Goal: Answer question/provide support: Share knowledge or assist other users

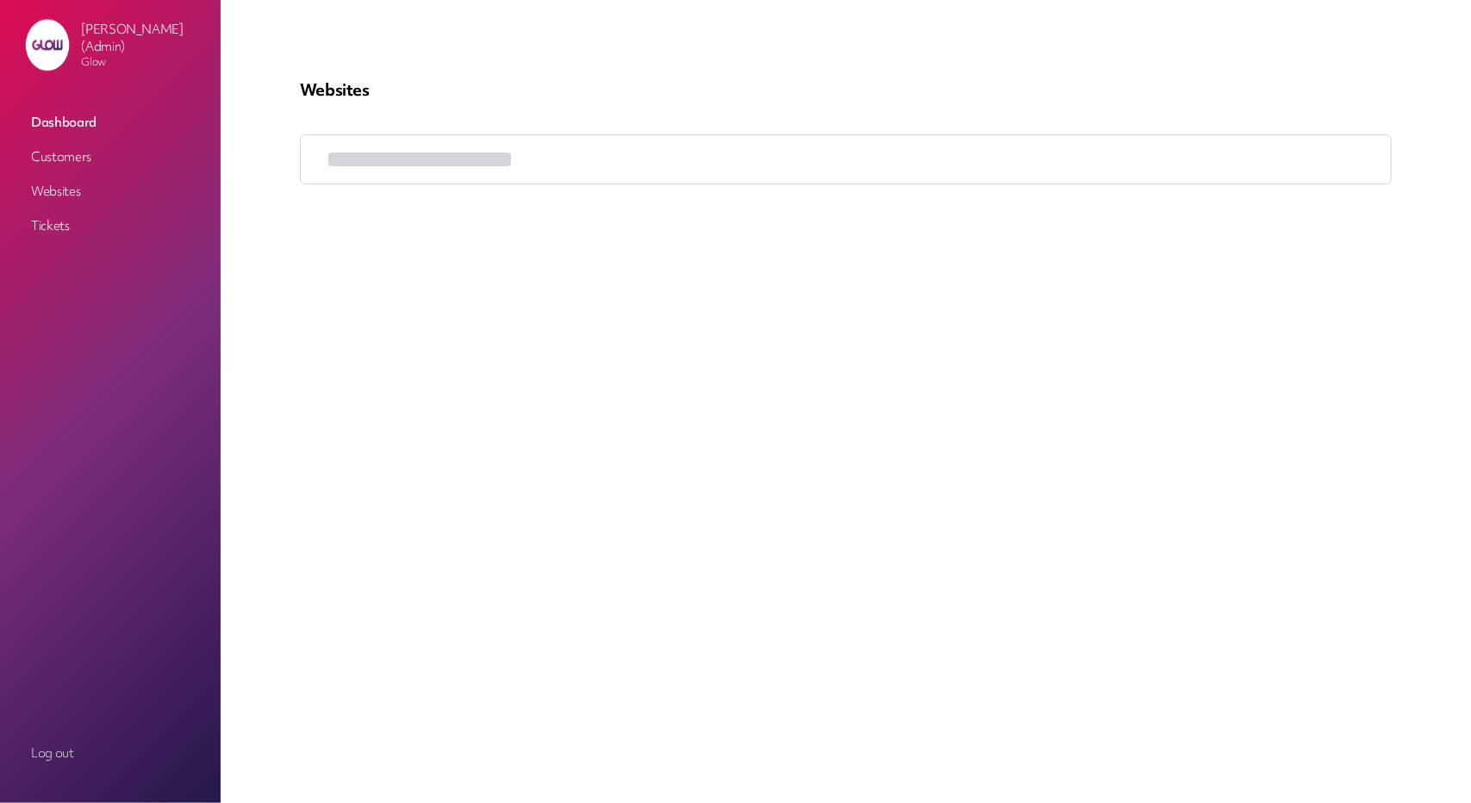
click at [63, 159] on link "Customers" at bounding box center [110, 156] width 172 height 31
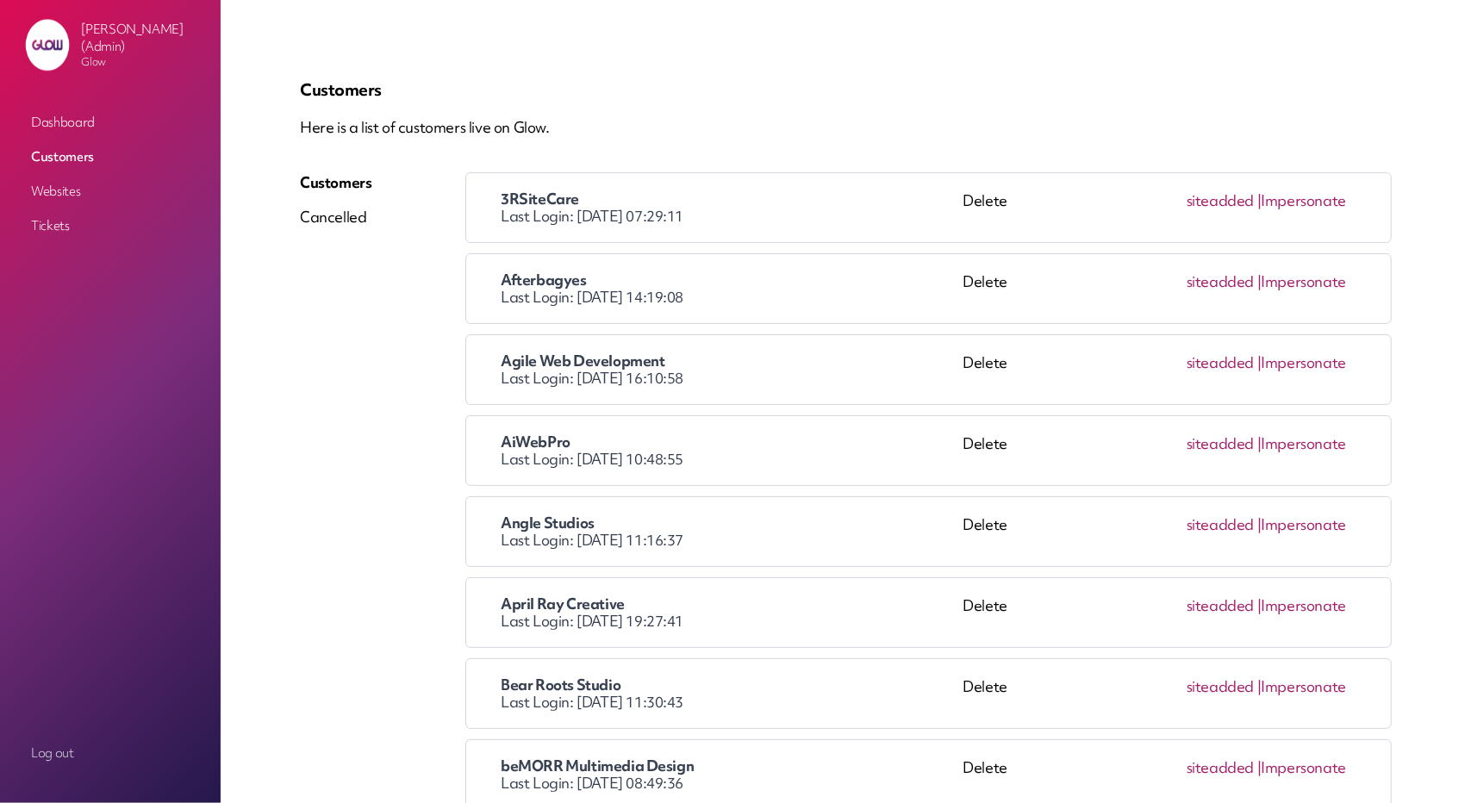
scroll to position [86, 0]
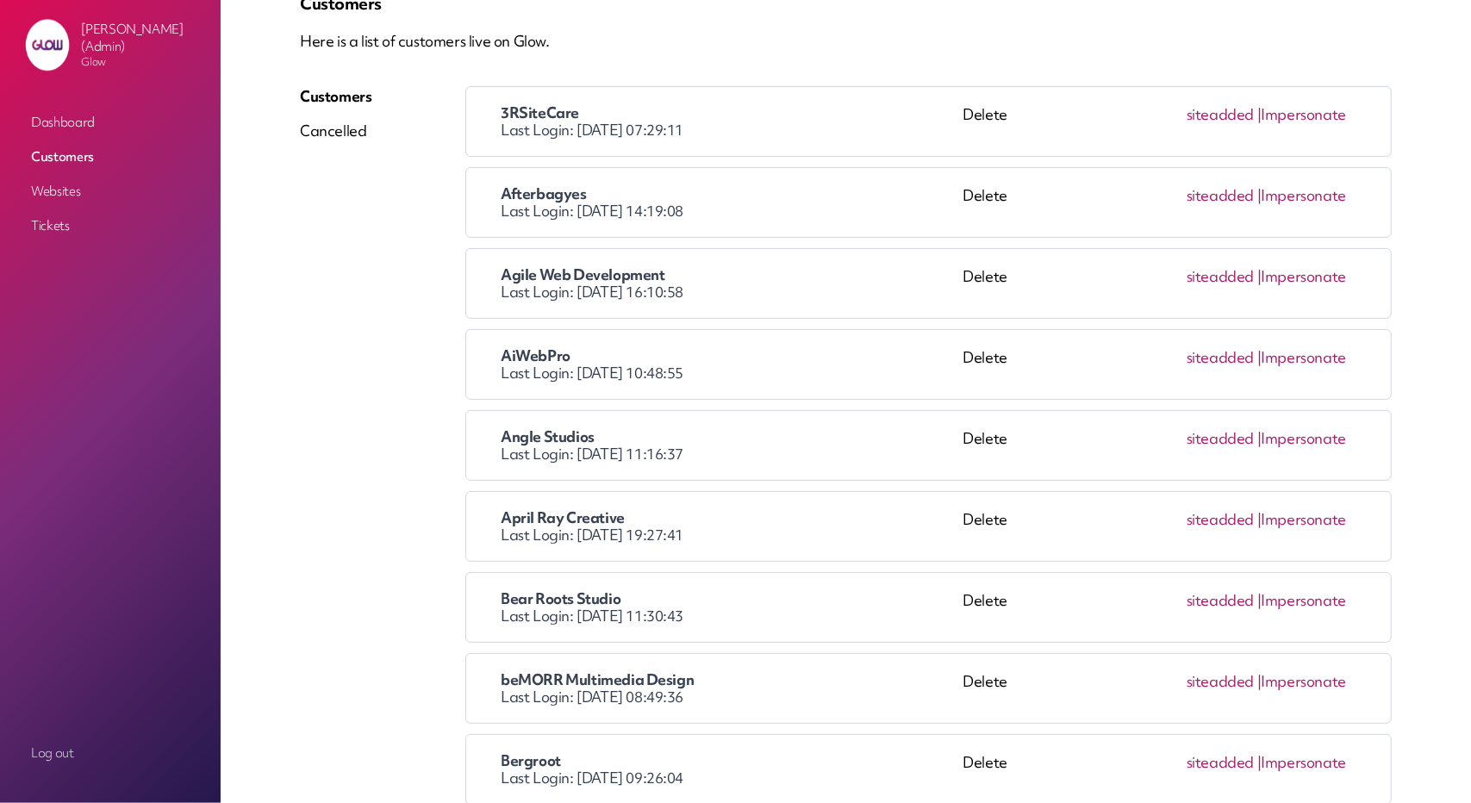
click at [1294, 196] on link "Impersonate" at bounding box center [1303, 195] width 85 height 20
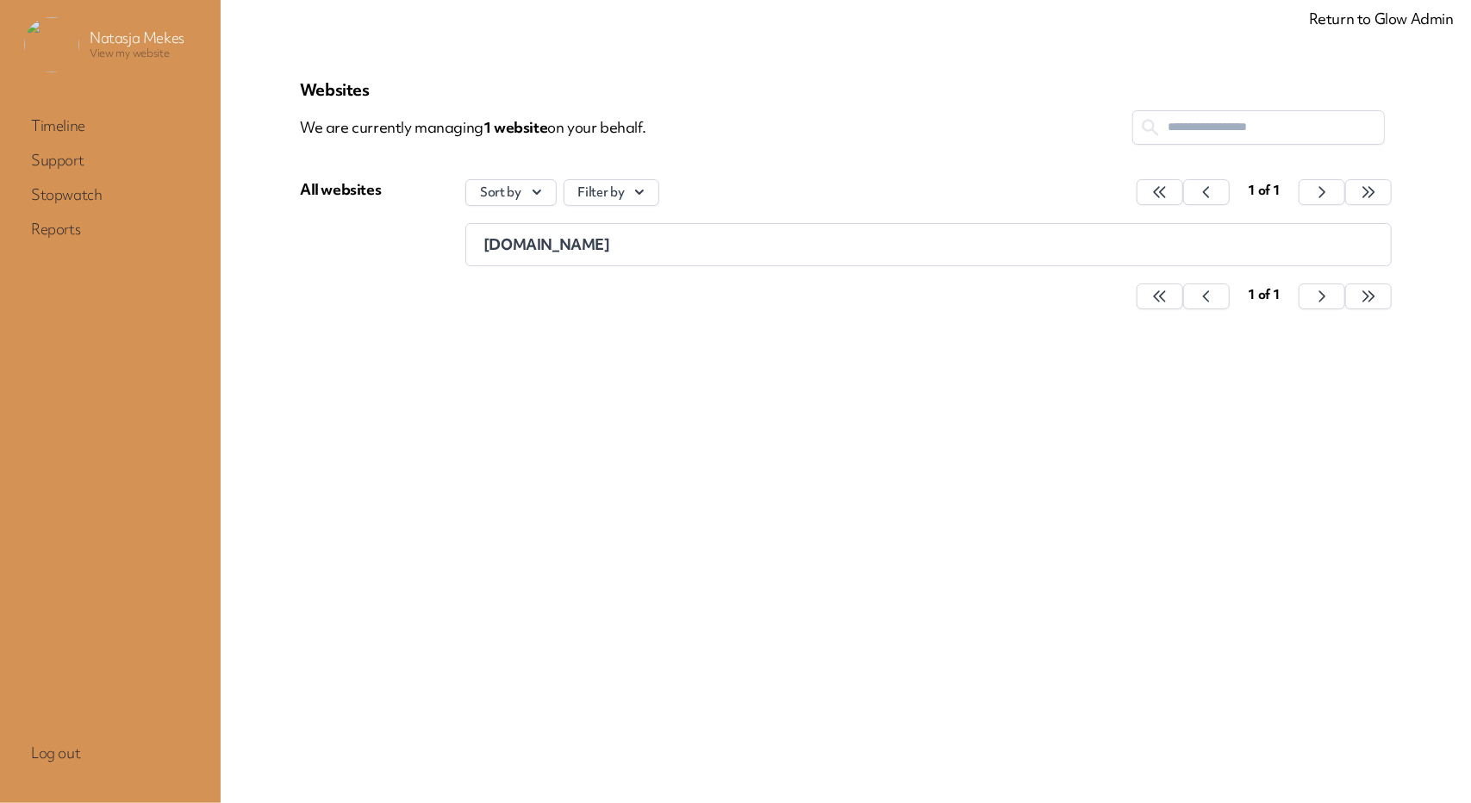
click at [513, 246] on span "[DOMAIN_NAME]" at bounding box center [547, 244] width 127 height 20
click at [493, 247] on span "[DOMAIN_NAME]" at bounding box center [547, 244] width 127 height 20
click at [513, 247] on span "[DOMAIN_NAME]" at bounding box center [547, 244] width 127 height 20
click at [1327, 9] on link "Return to Glow Admin" at bounding box center [1381, 19] width 145 height 20
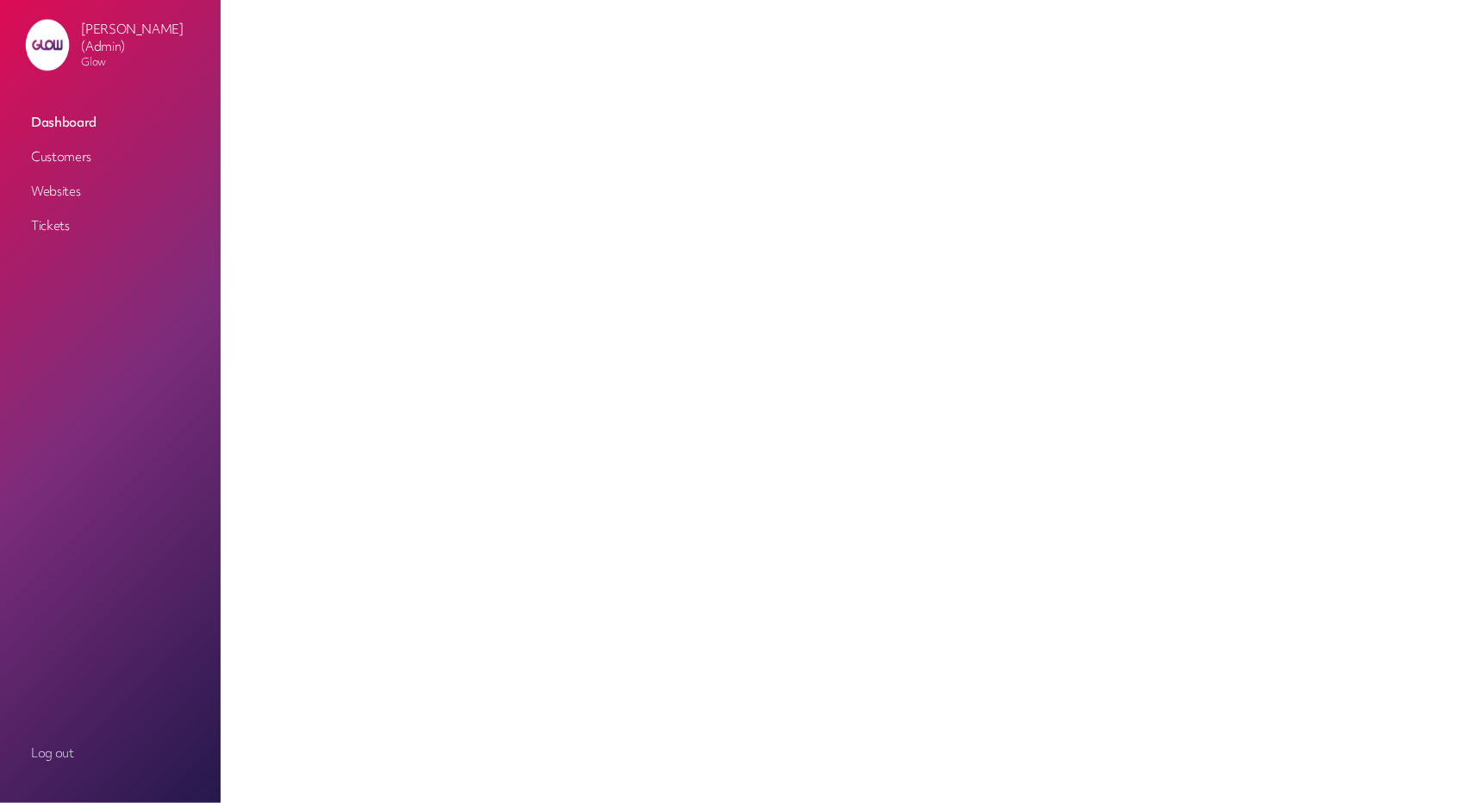
click at [97, 151] on link "Customers" at bounding box center [110, 156] width 172 height 31
click at [74, 160] on link "Customers" at bounding box center [110, 156] width 172 height 31
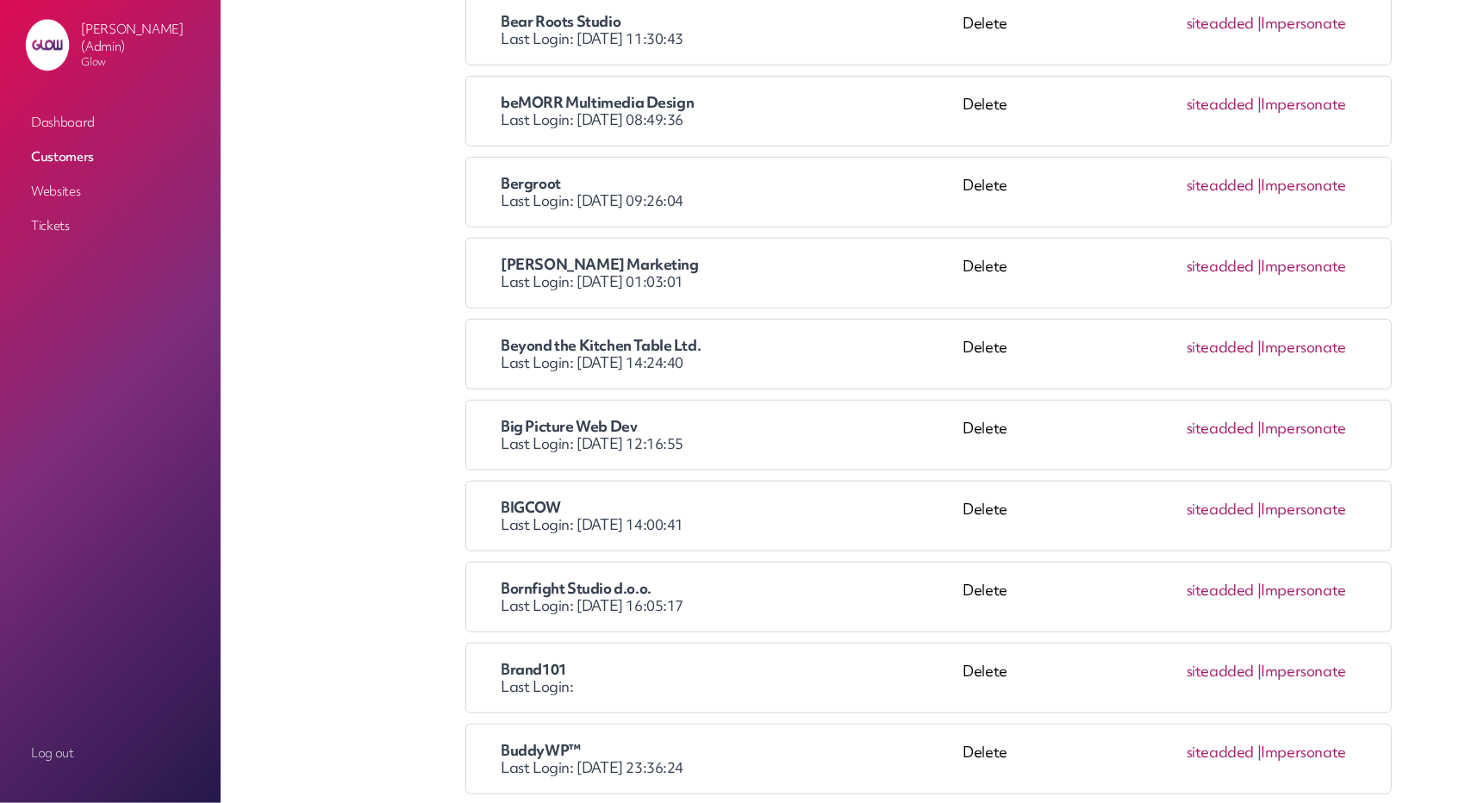
scroll to position [1207, 0]
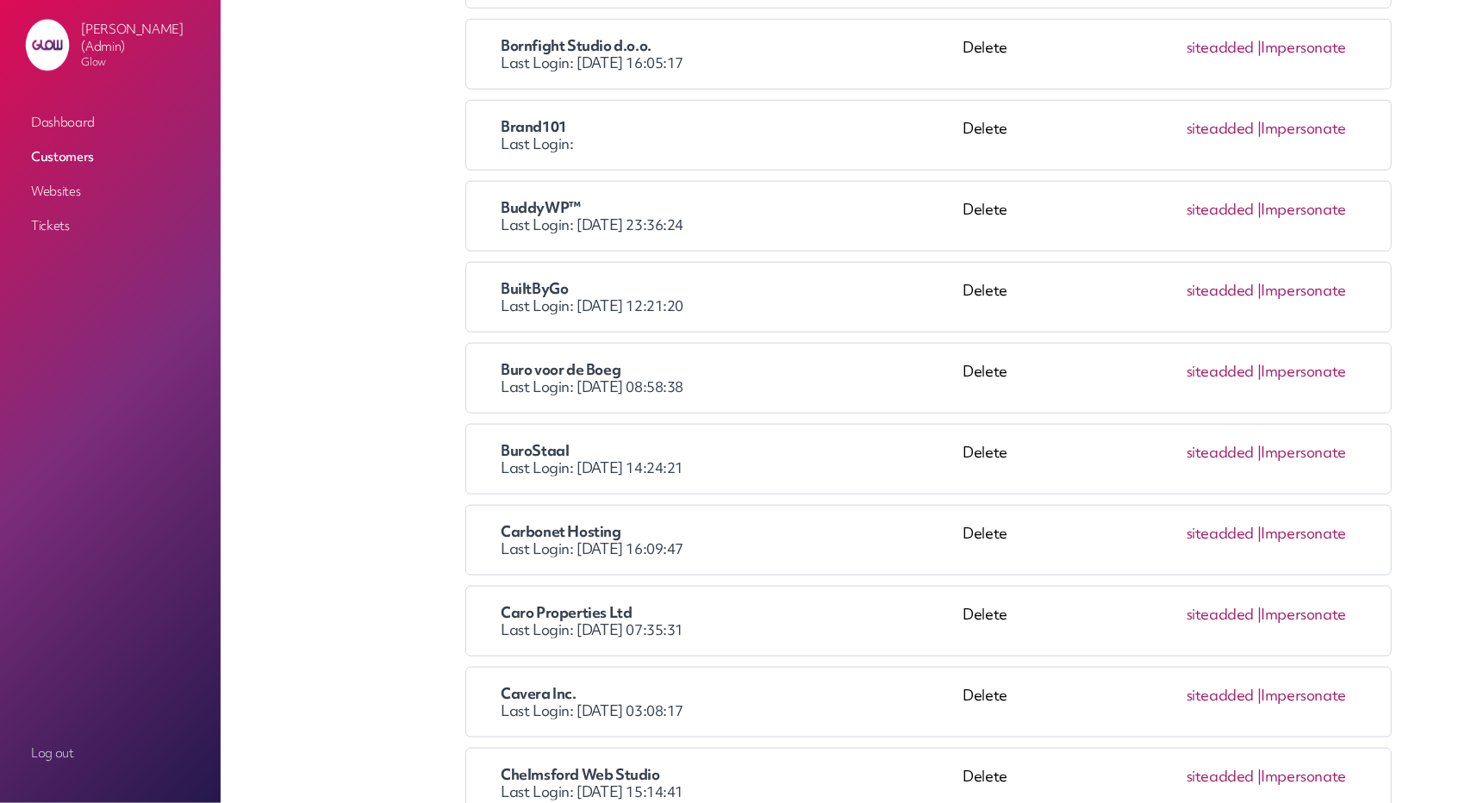
click at [1310, 366] on link "Impersonate" at bounding box center [1303, 371] width 85 height 20
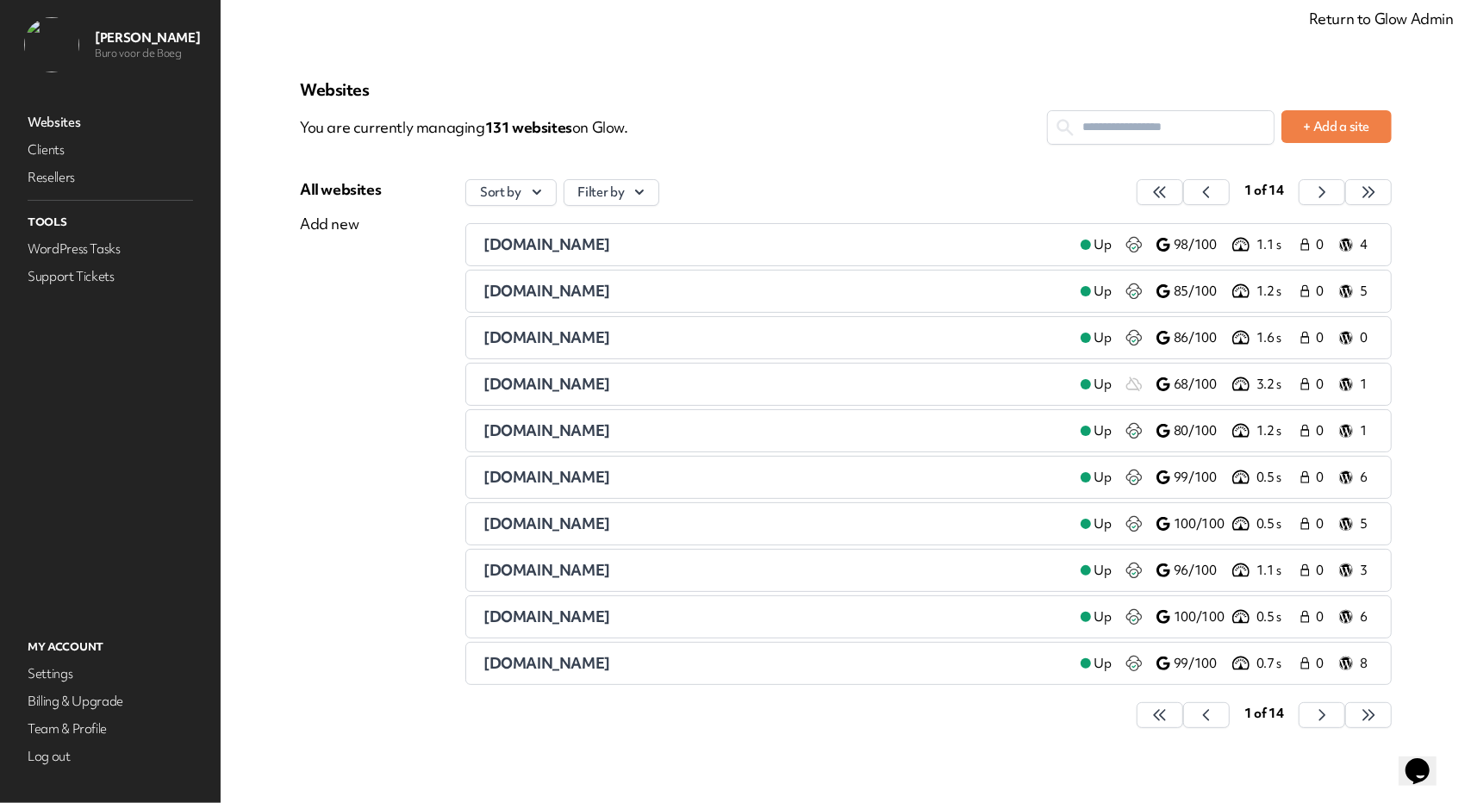
click at [516, 384] on span "appostel.nl" at bounding box center [547, 384] width 127 height 20
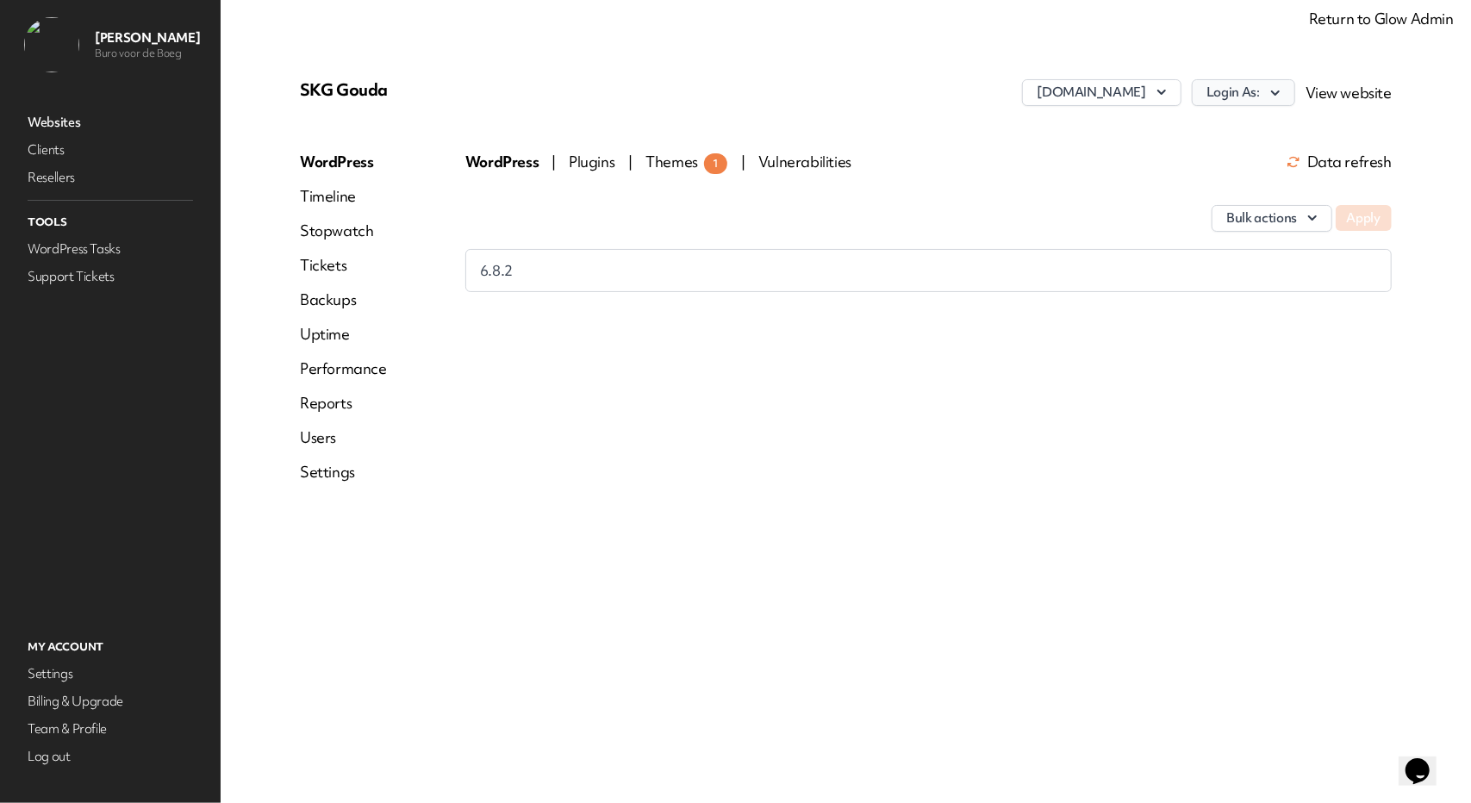
click at [1255, 101] on button "Login As:" at bounding box center [1243, 92] width 103 height 27
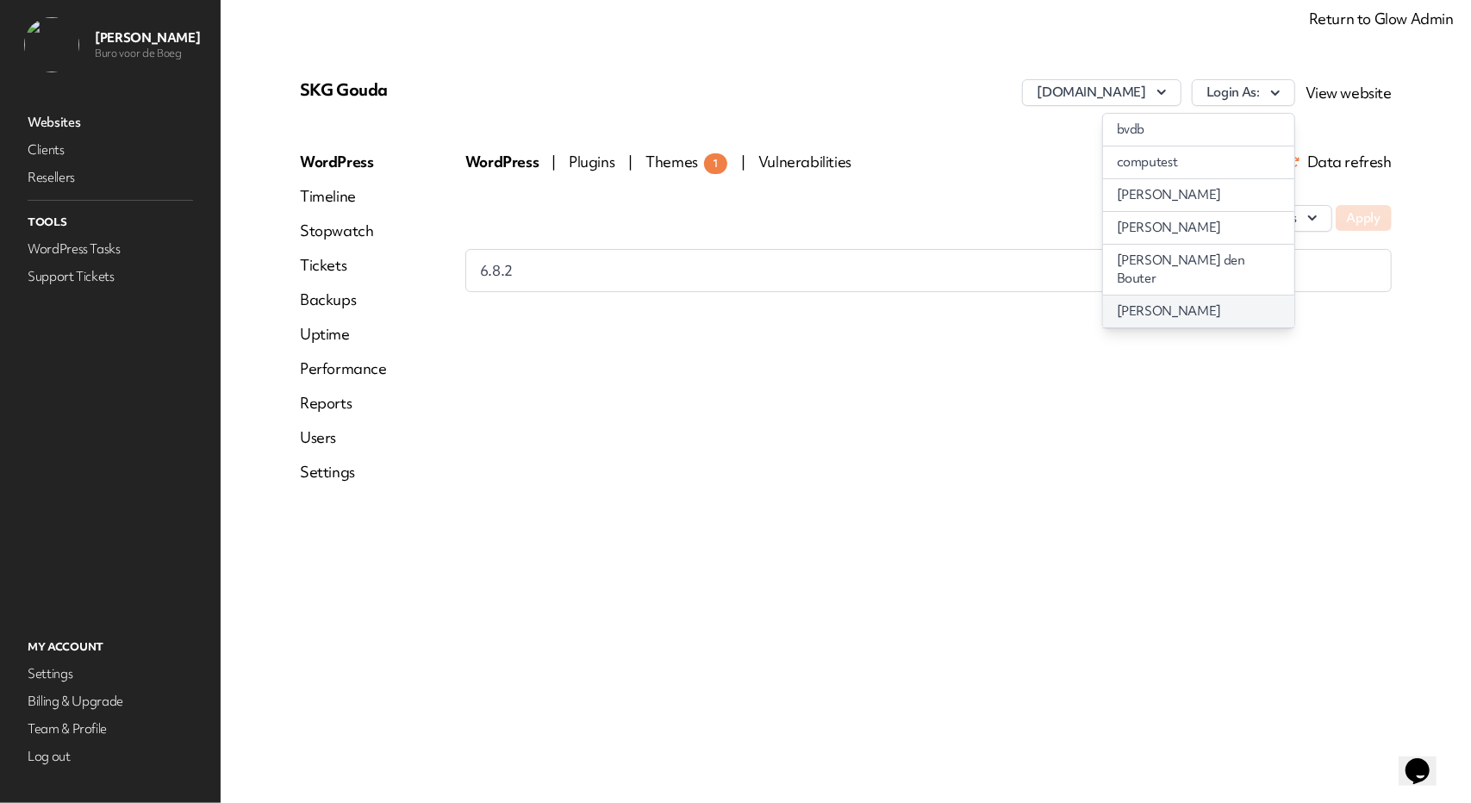
click at [1171, 308] on link "Suzanne Lebbink" at bounding box center [1198, 312] width 191 height 32
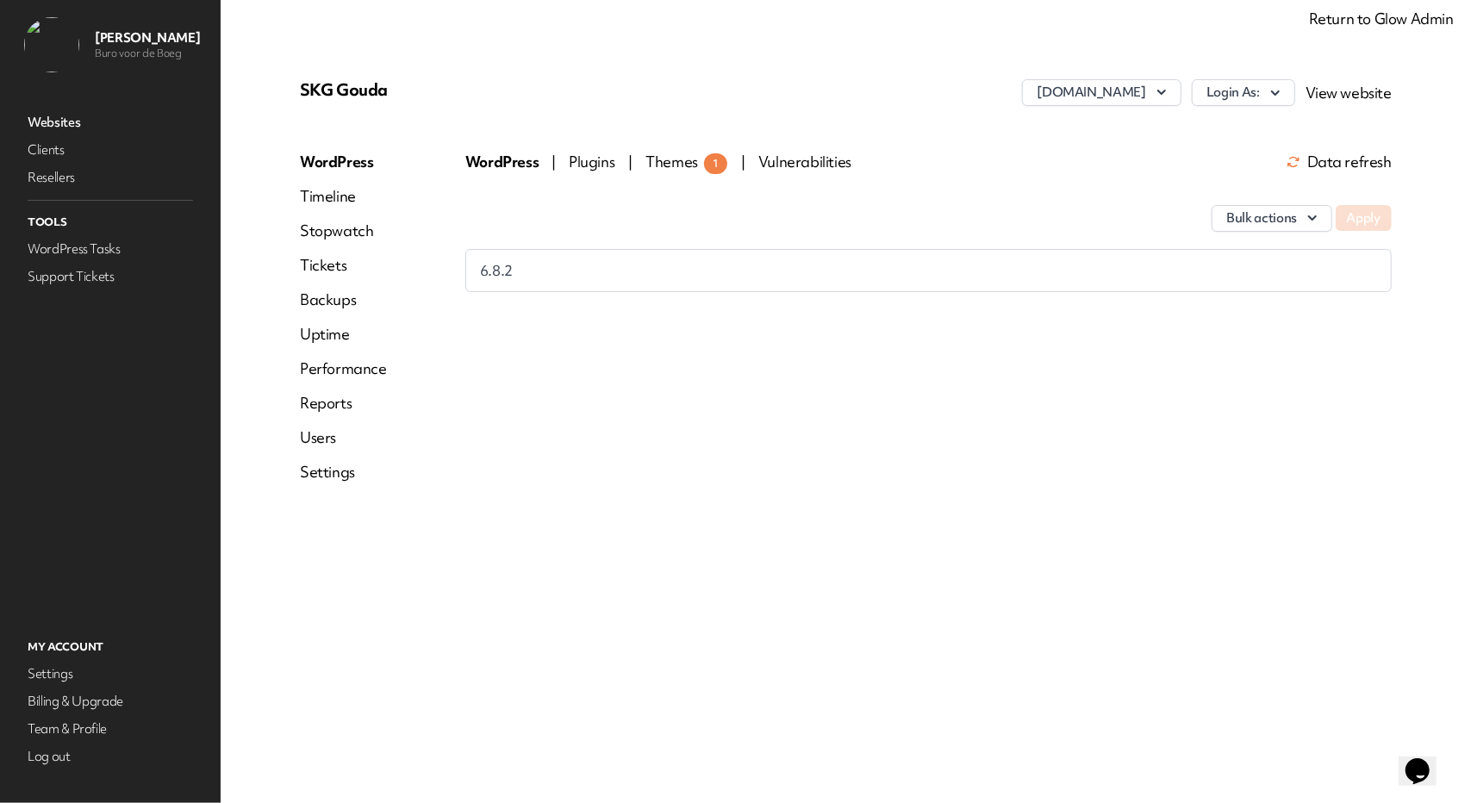
click at [340, 202] on link "Timeline" at bounding box center [343, 196] width 87 height 21
select select "******"
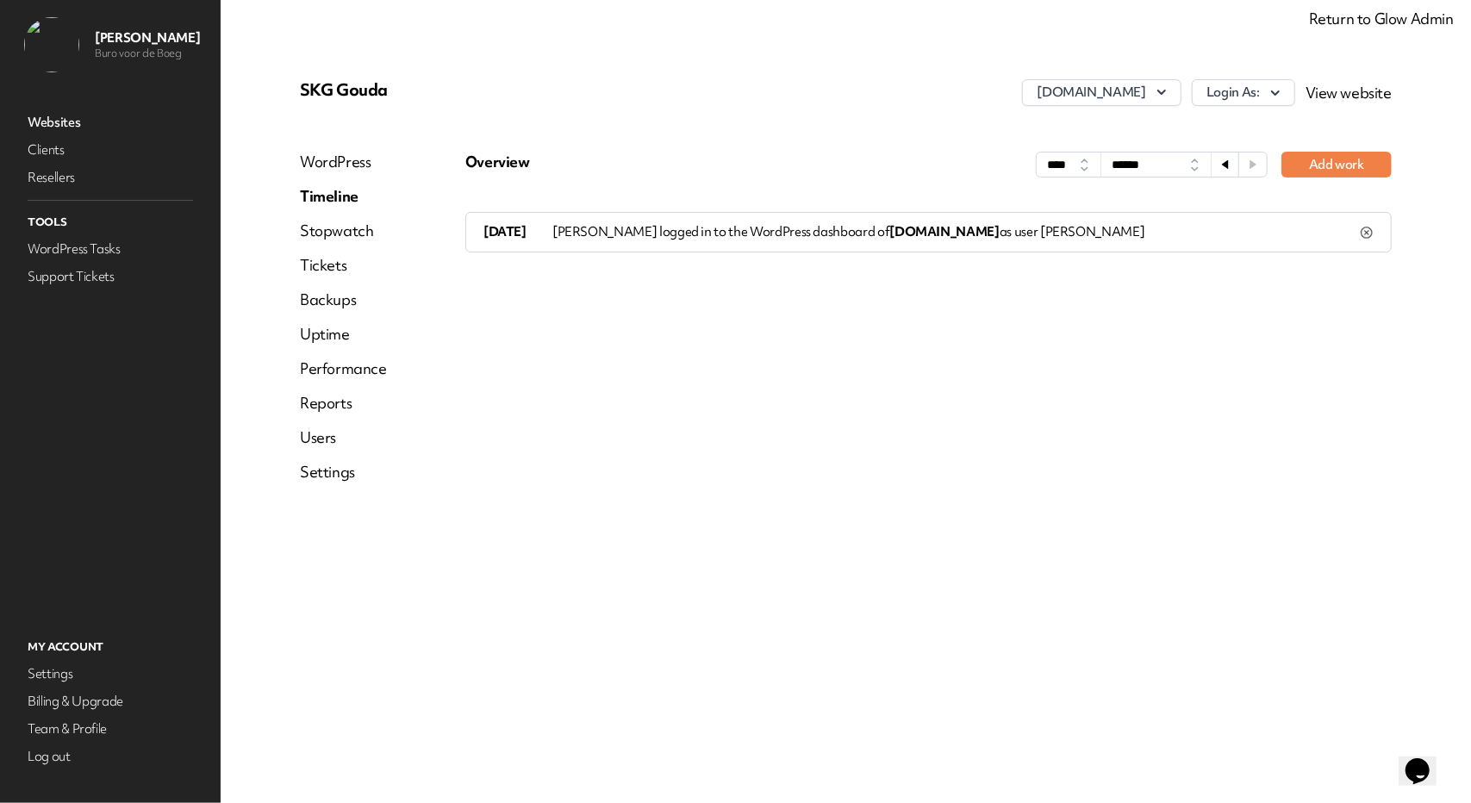
click at [1369, 232] on icon at bounding box center [1367, 233] width 14 height 14
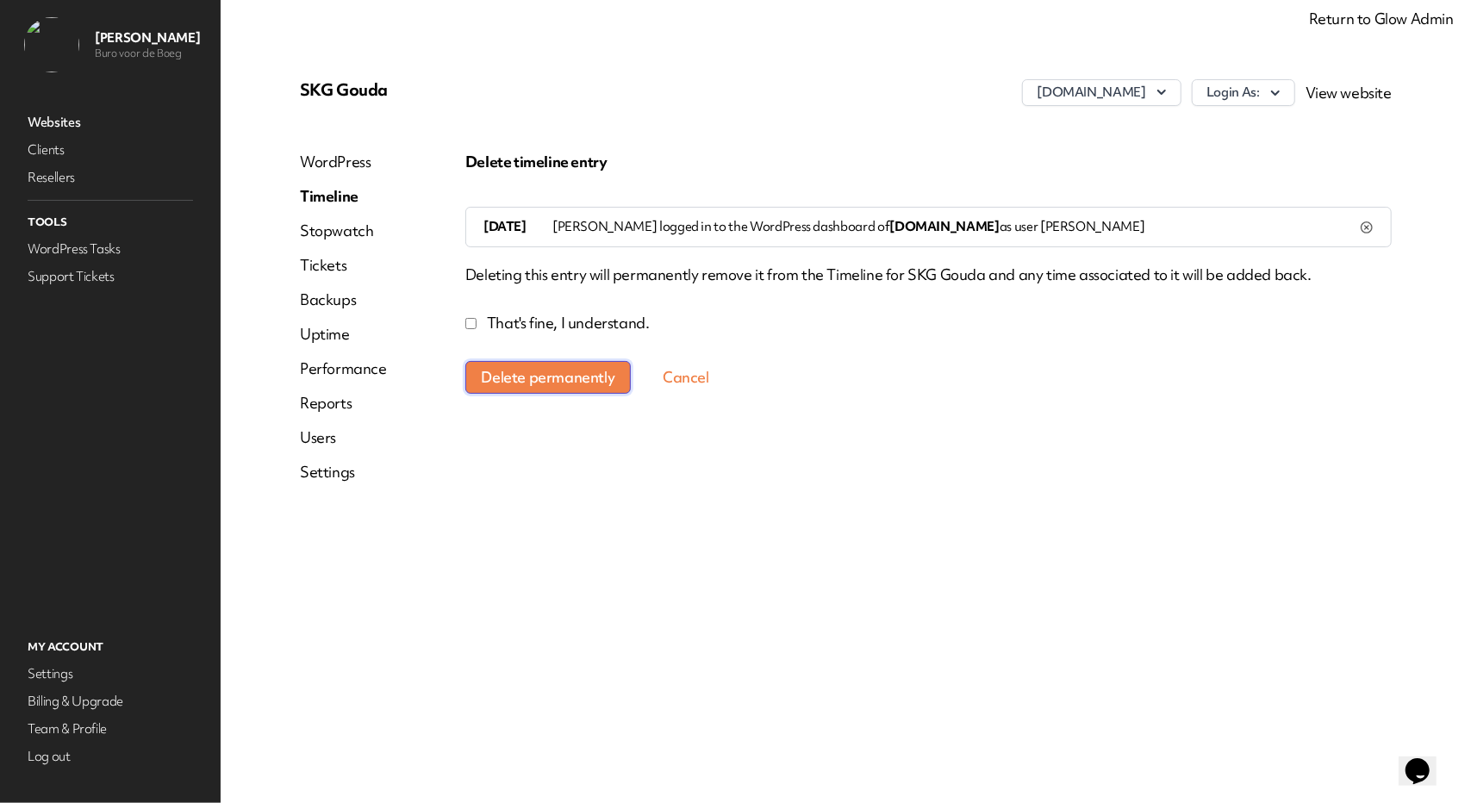
click at [498, 372] on button "Delete permanently" at bounding box center [547, 377] width 165 height 33
